Goal: Task Accomplishment & Management: Use online tool/utility

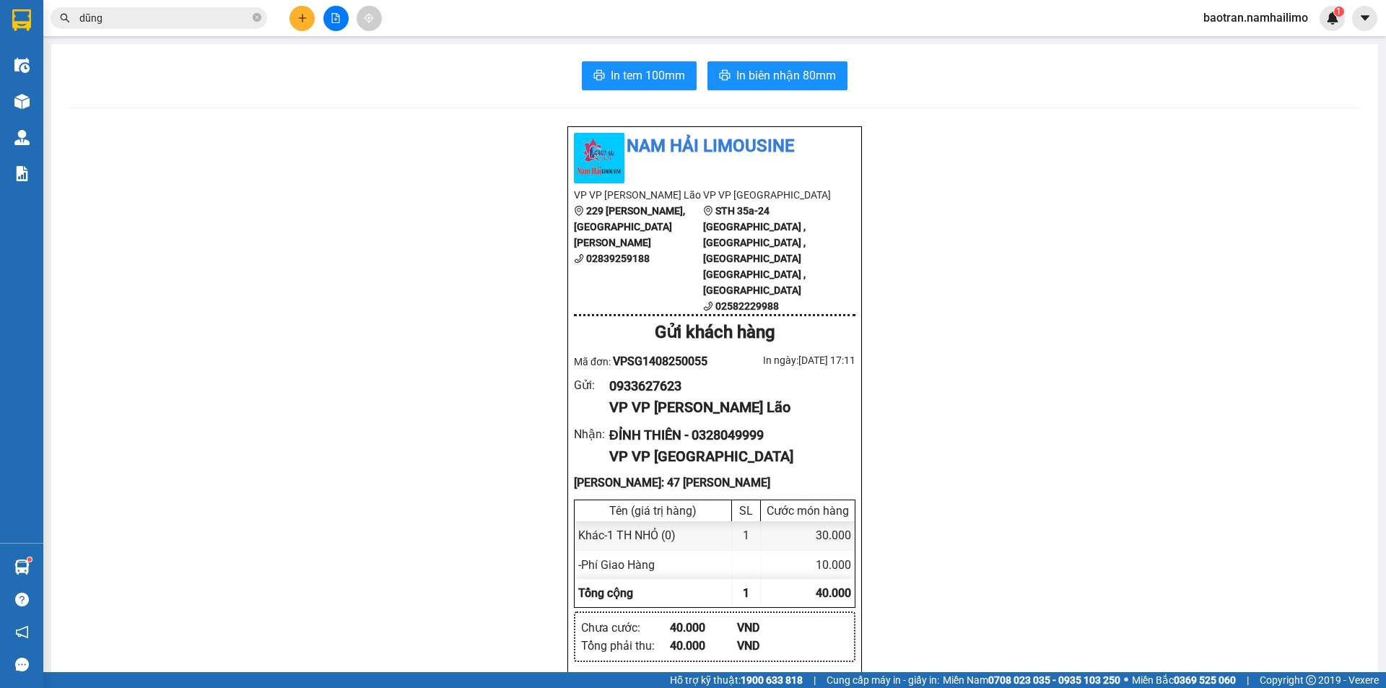
click at [1229, 22] on span "baotran.namhailimo" at bounding box center [1256, 18] width 128 height 18
click at [1224, 41] on span "Đăng xuất" at bounding box center [1262, 45] width 97 height 16
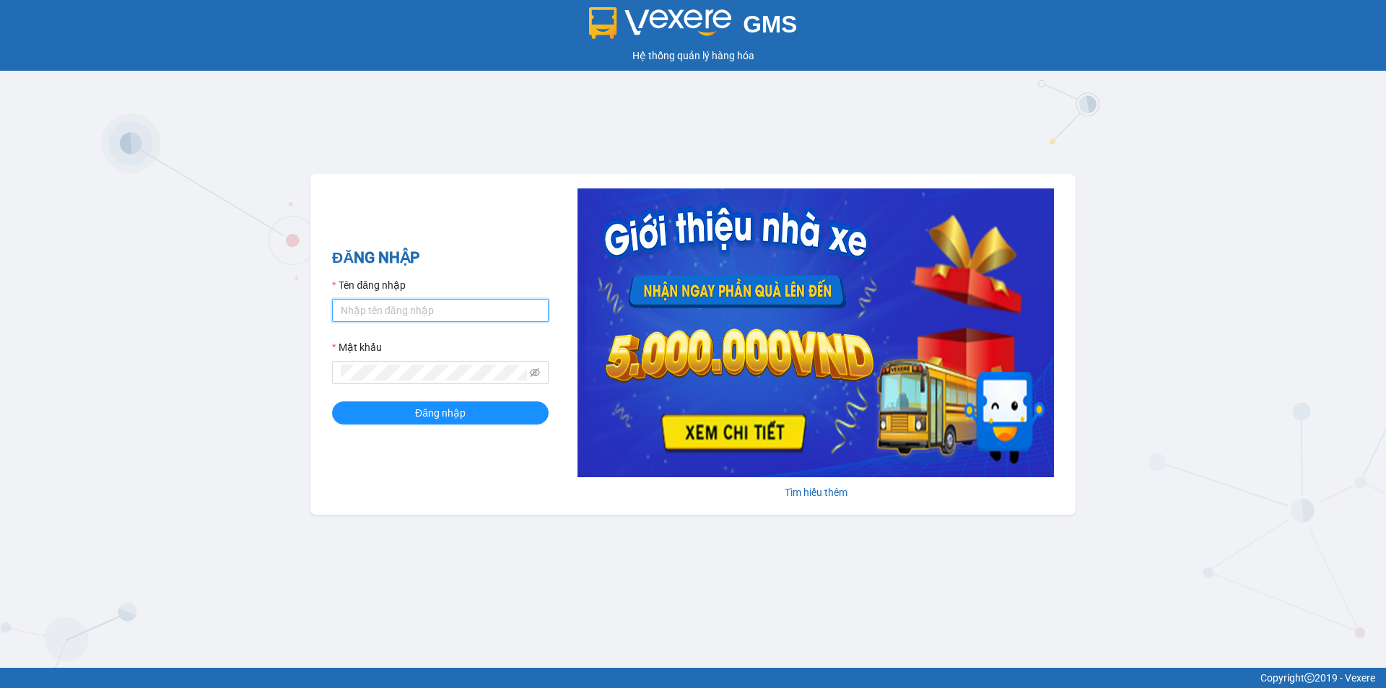
click at [415, 314] on input "Tên đăng nhập" at bounding box center [440, 310] width 217 height 23
click at [467, 297] on div "Tên đăng nhập" at bounding box center [440, 288] width 217 height 22
click at [449, 313] on input "v" at bounding box center [440, 310] width 217 height 23
type input "vinhthuyen.namhailimo"
click at [332, 401] on button "Đăng nhập" at bounding box center [440, 412] width 217 height 23
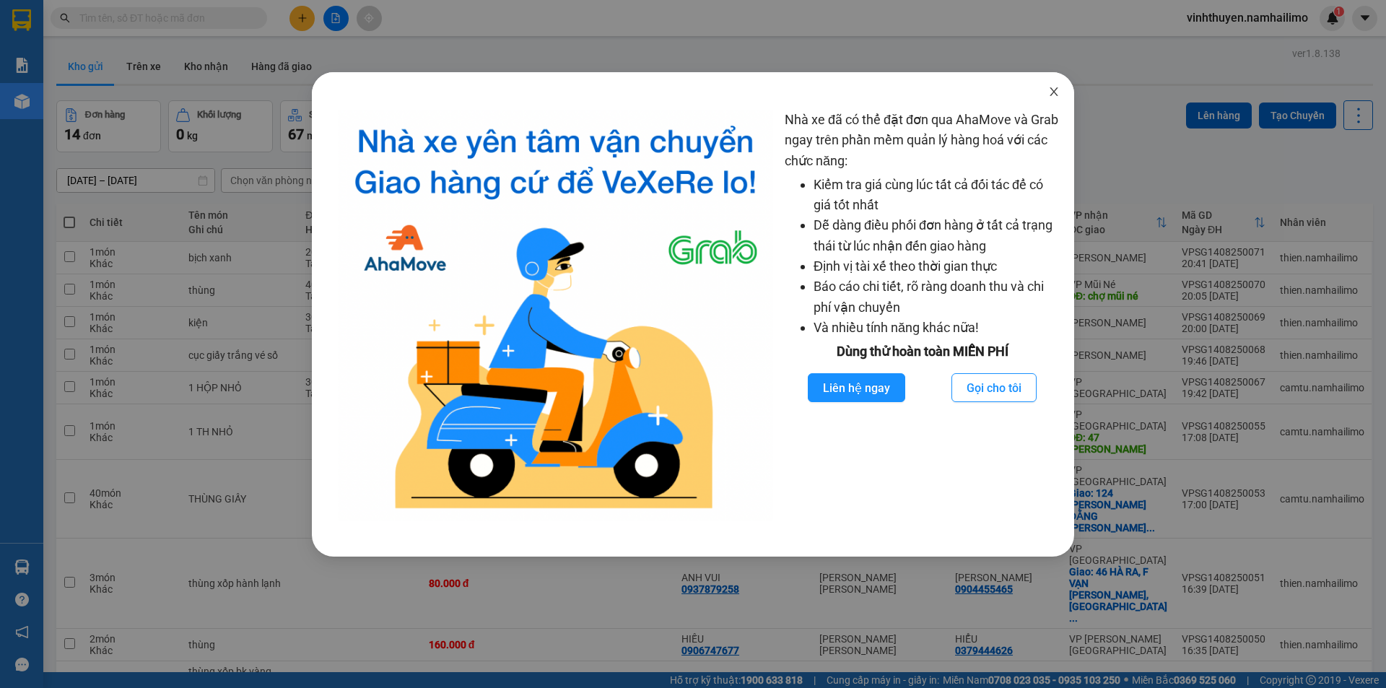
click at [1049, 91] on icon "close" at bounding box center [1054, 92] width 12 height 12
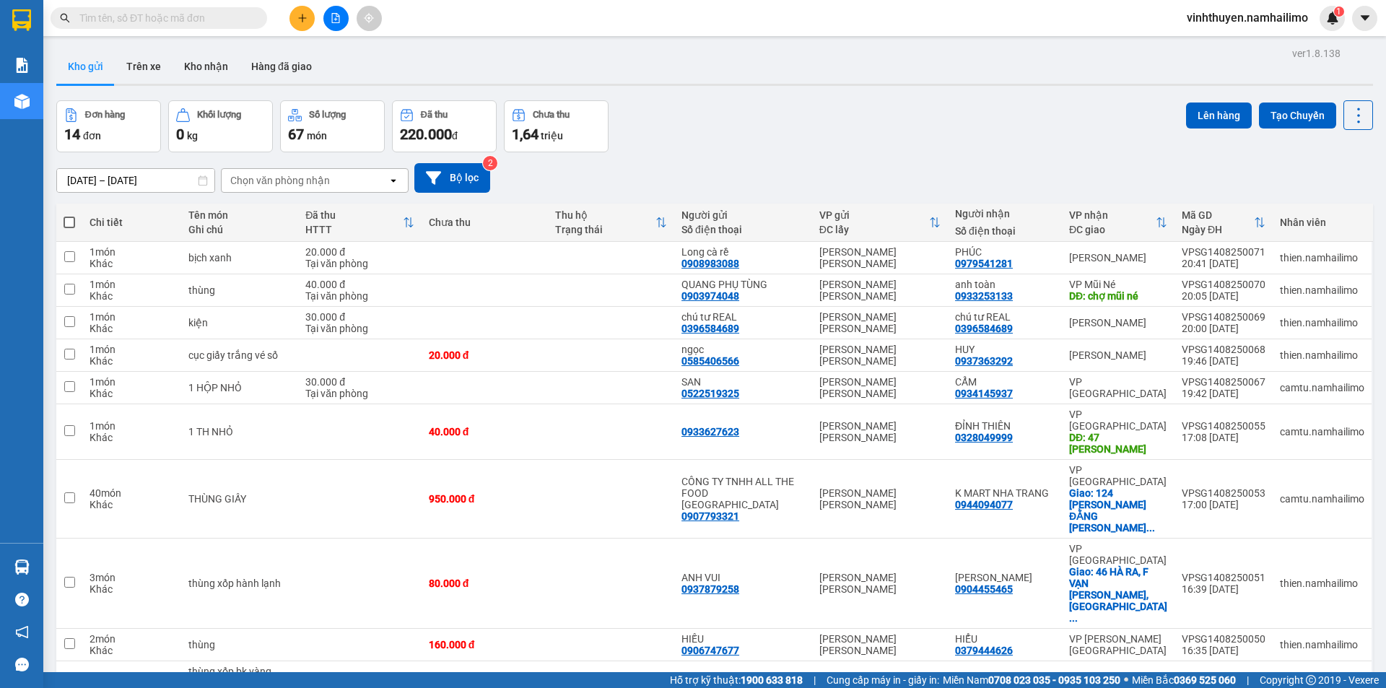
click at [144, 23] on input "text" at bounding box center [164, 18] width 170 height 16
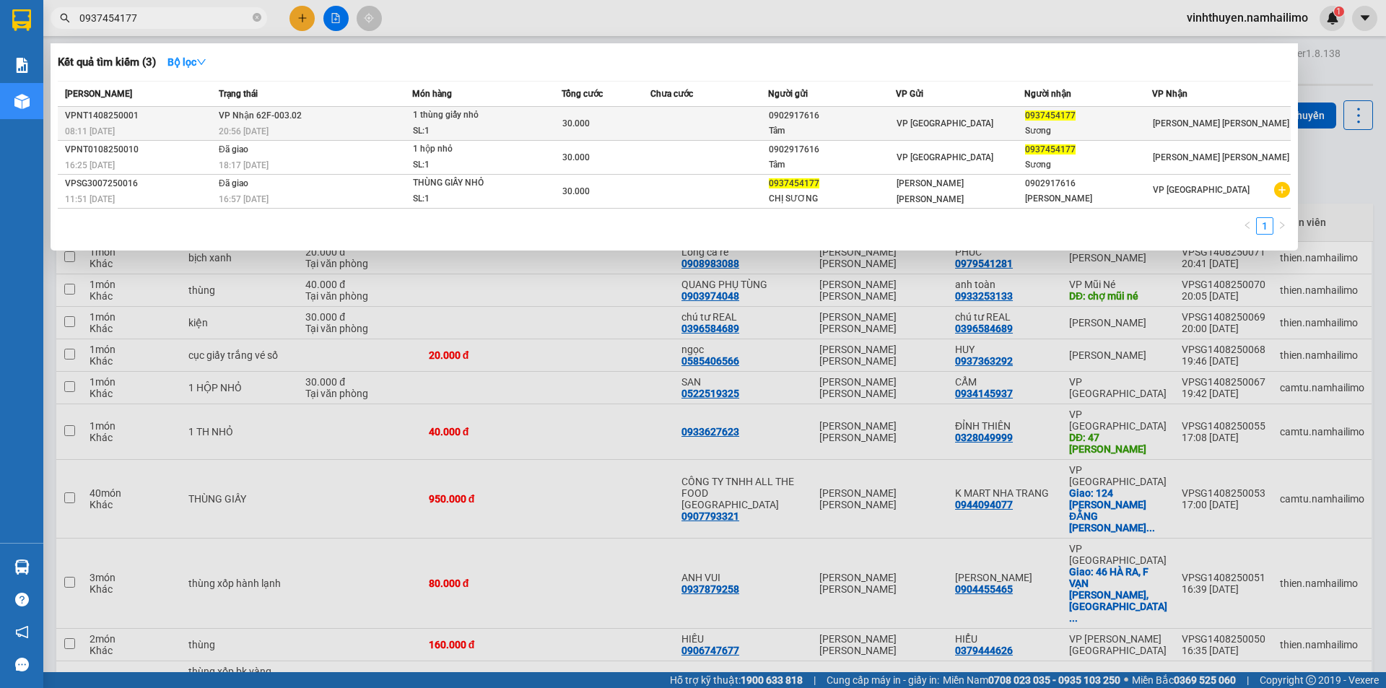
type input "0937454177"
click at [1138, 130] on div "Sương" at bounding box center [1088, 130] width 126 height 15
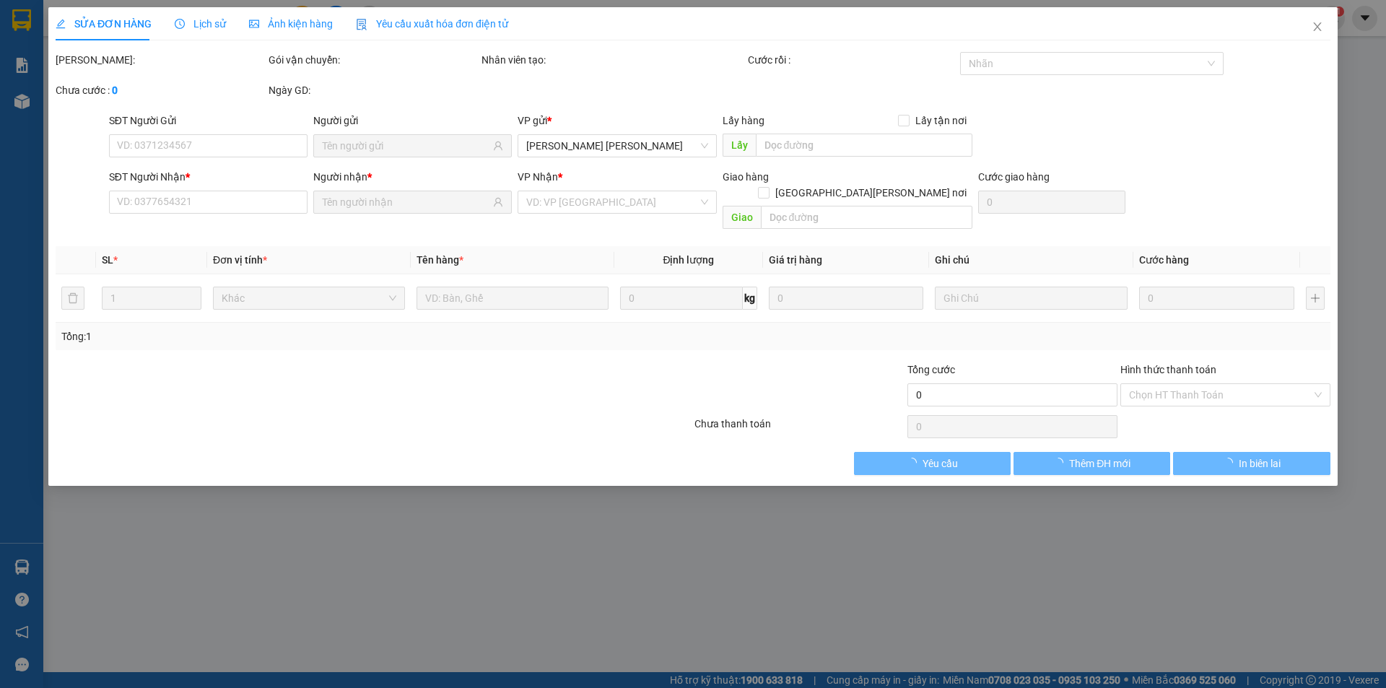
type input "0902917616"
type input "Tâm"
type input "0937454177"
type input "Sương"
type input "30.000"
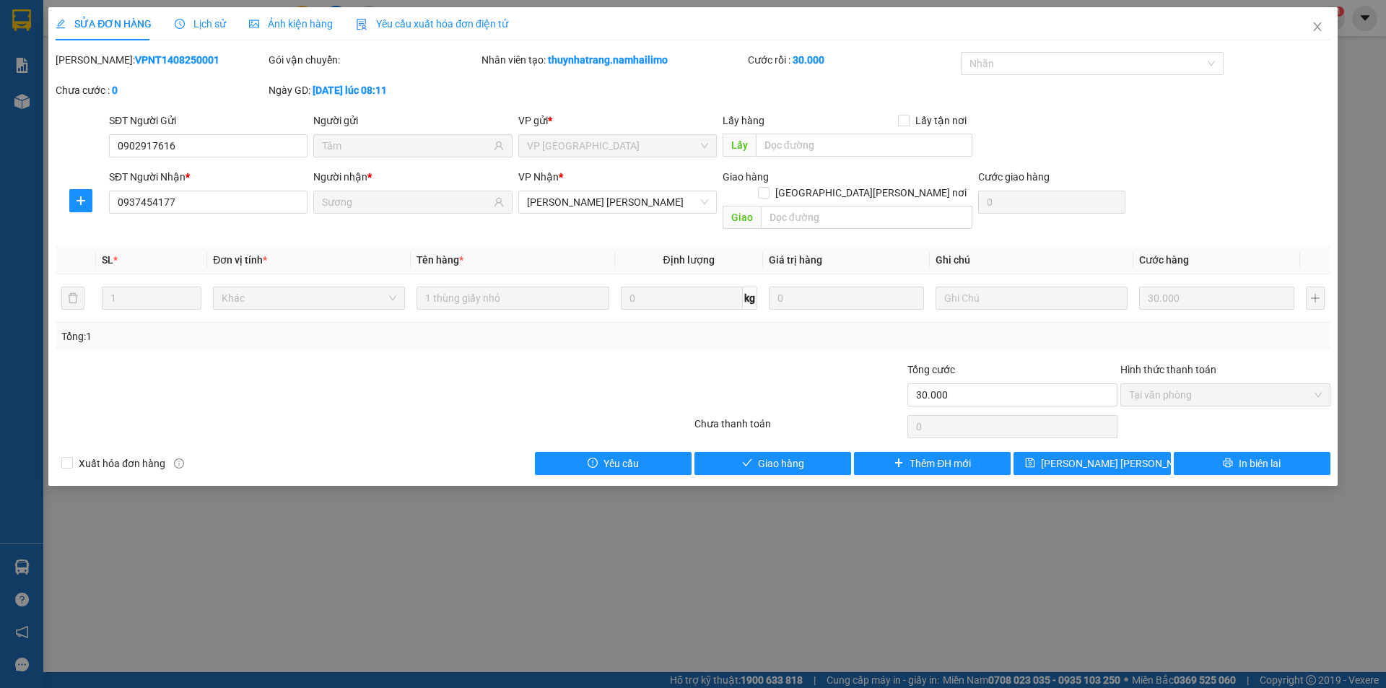
click at [217, 25] on span "Lịch sử" at bounding box center [200, 24] width 51 height 12
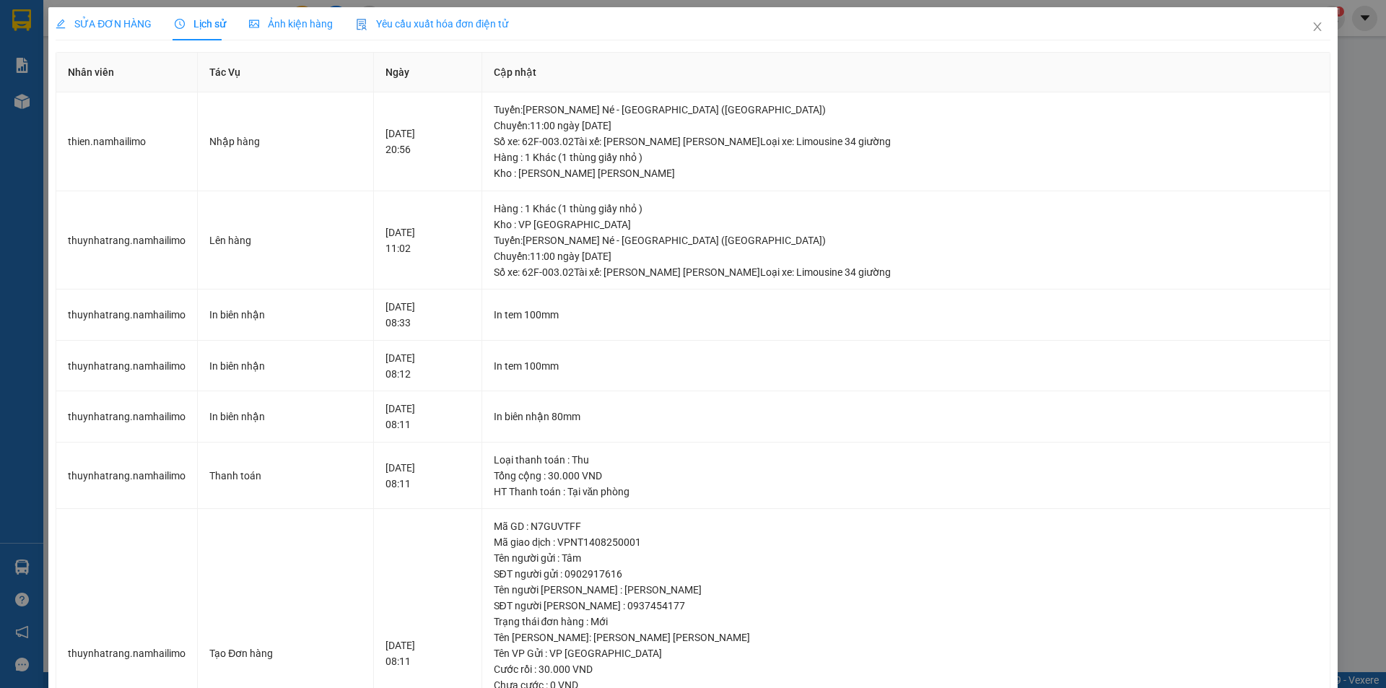
click at [217, 25] on span "Lịch sử" at bounding box center [200, 24] width 51 height 12
click at [1300, 17] on span "Close" at bounding box center [1317, 27] width 40 height 40
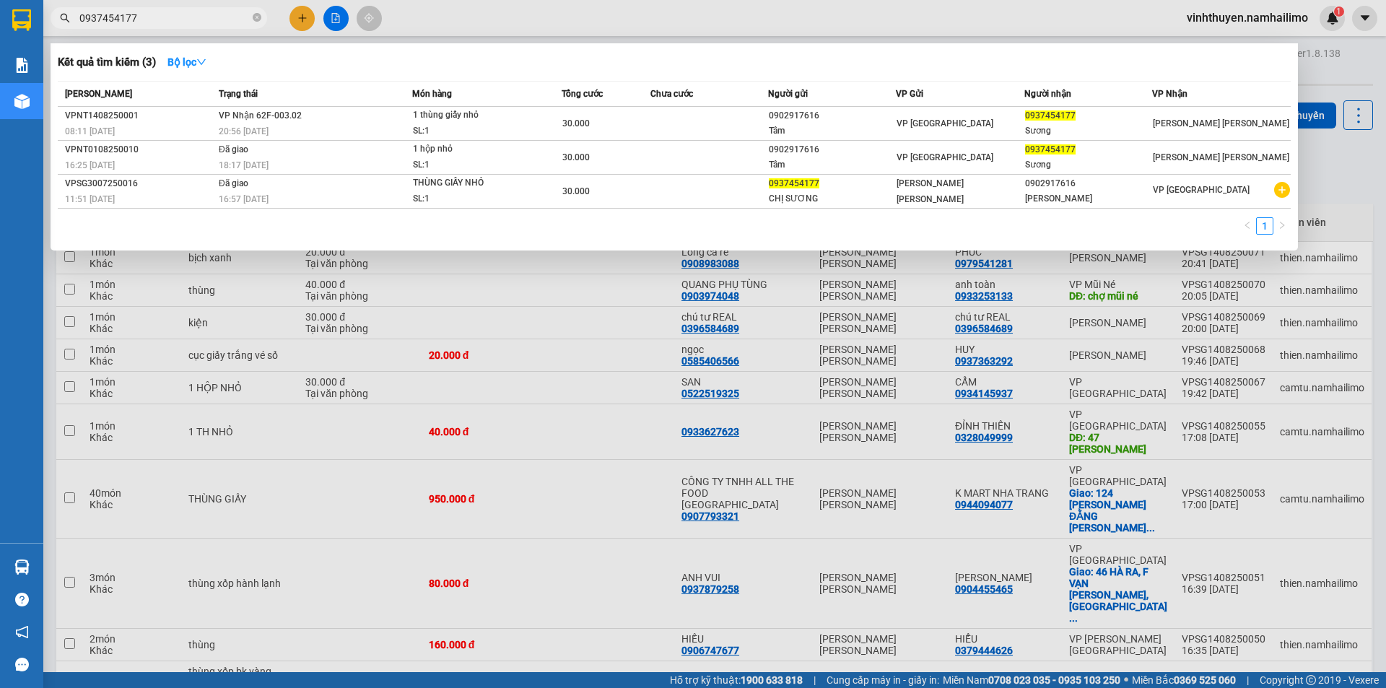
click at [158, 25] on input "0937454177" at bounding box center [164, 18] width 170 height 16
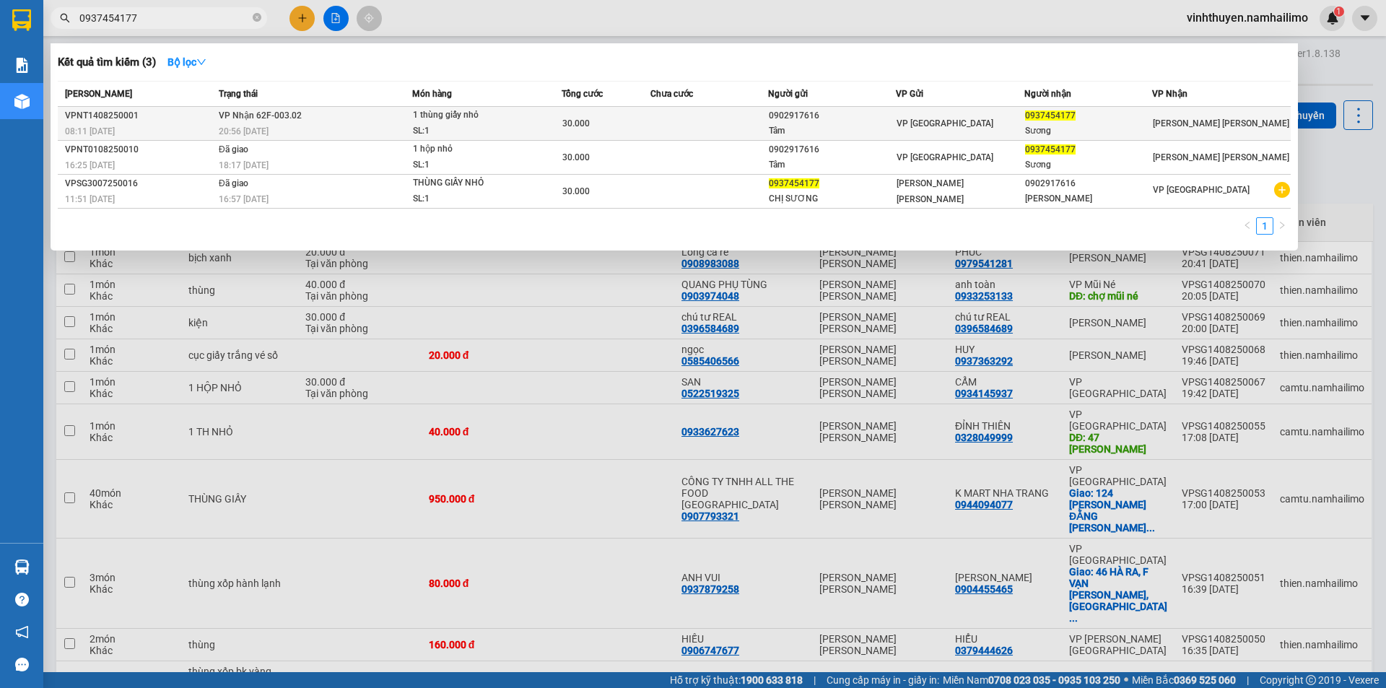
click at [703, 129] on td at bounding box center [709, 124] width 118 height 34
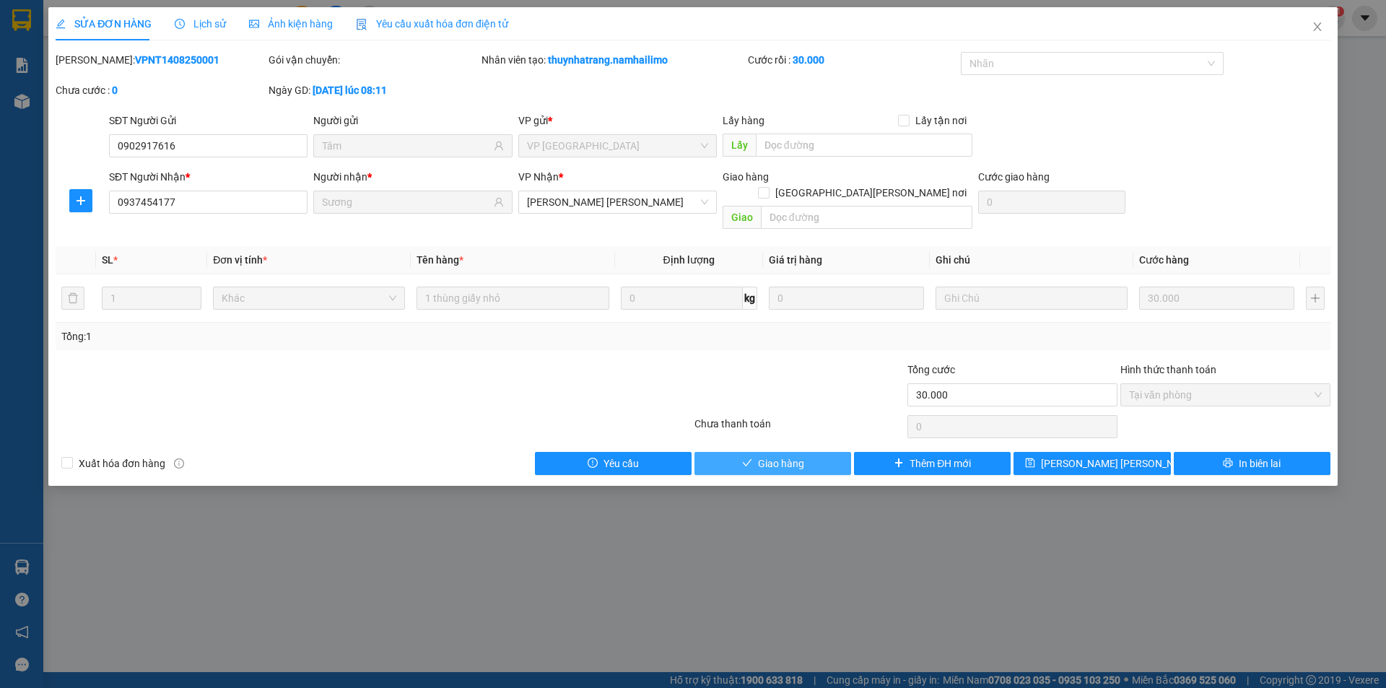
click at [772, 455] on span "Giao hàng" at bounding box center [781, 463] width 46 height 16
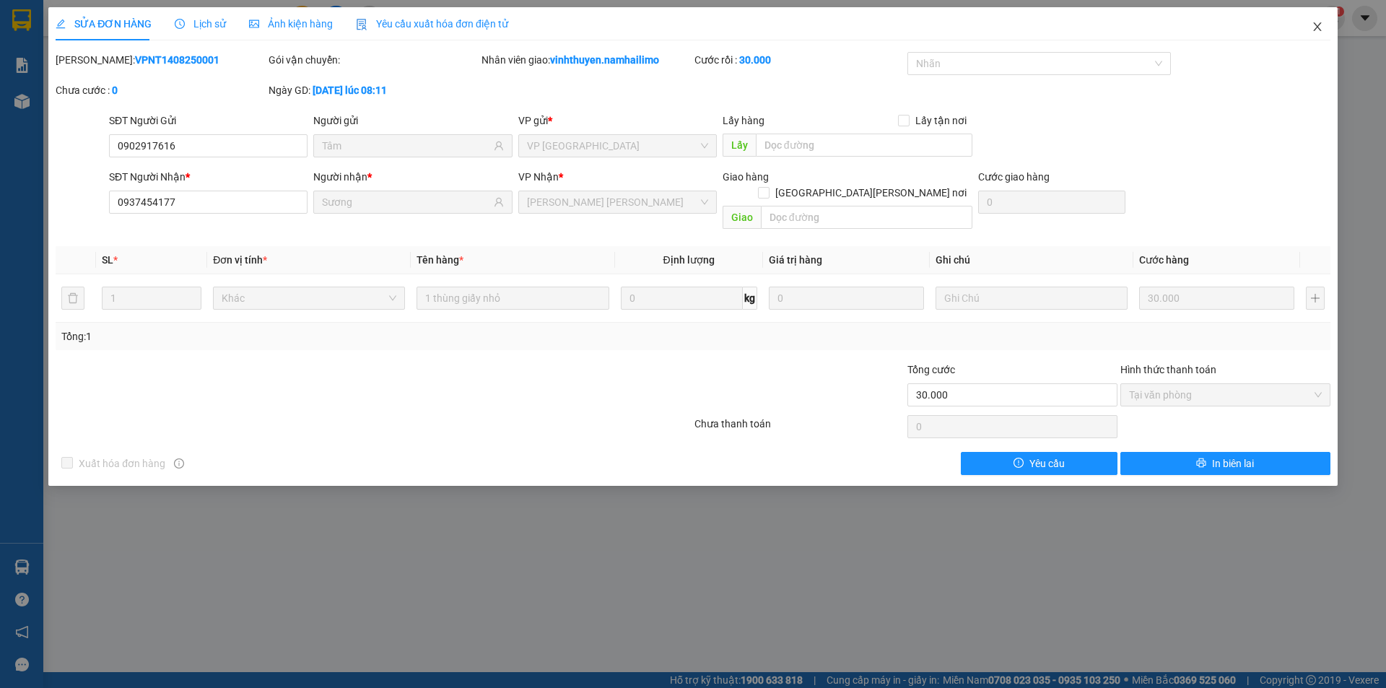
click at [1311, 34] on span "Close" at bounding box center [1317, 27] width 40 height 40
